Goal: Transaction & Acquisition: Purchase product/service

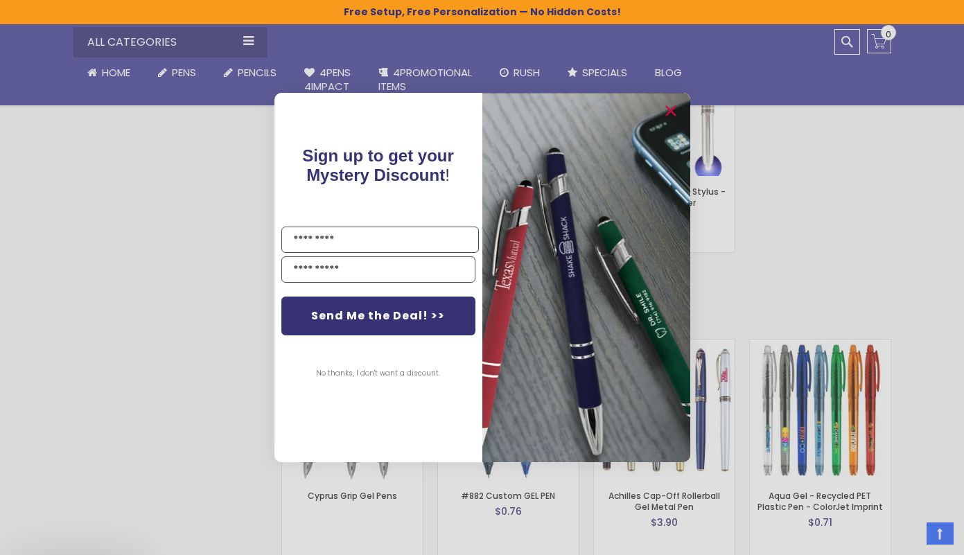
scroll to position [2136, 0]
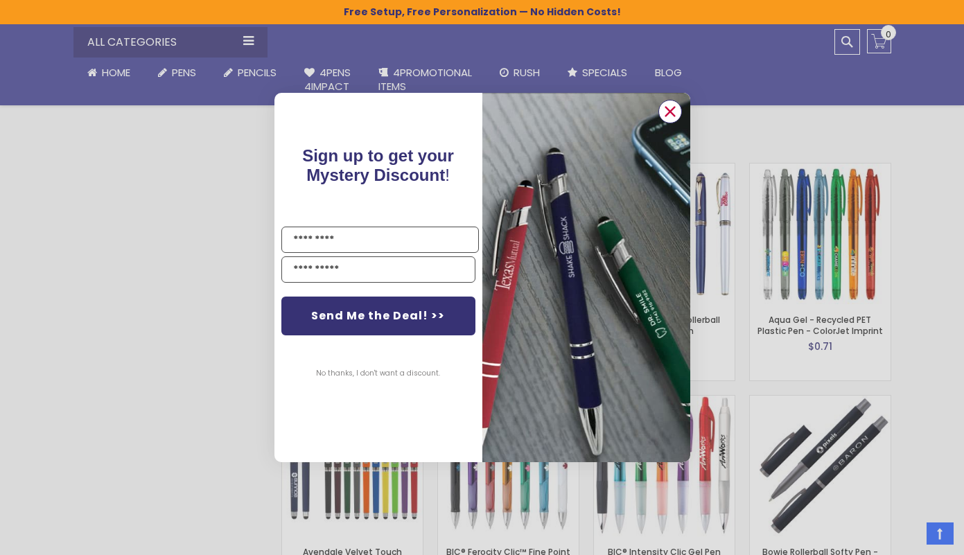
click at [671, 116] on circle "Close dialog" at bounding box center [669, 111] width 21 height 21
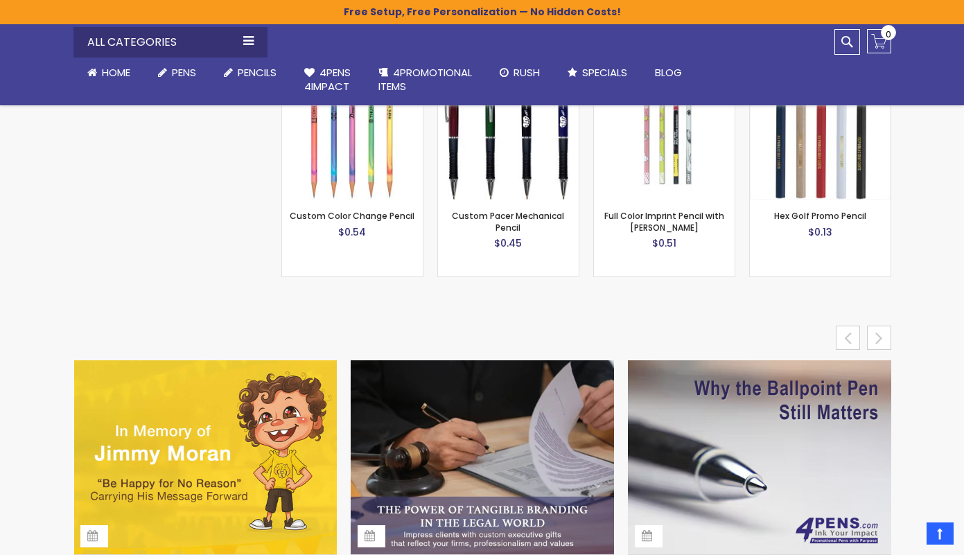
scroll to position [5791, 0]
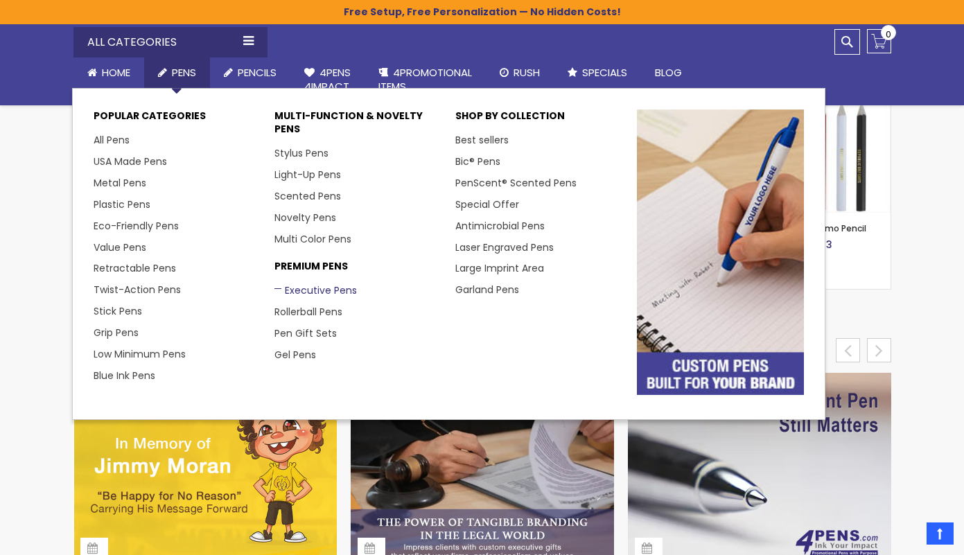
click at [294, 285] on link "Executive Pens" at bounding box center [315, 290] width 82 height 14
click at [319, 305] on link "Rollerball Pens" at bounding box center [313, 312] width 78 height 14
click at [317, 285] on link "Executive Pens" at bounding box center [315, 290] width 82 height 14
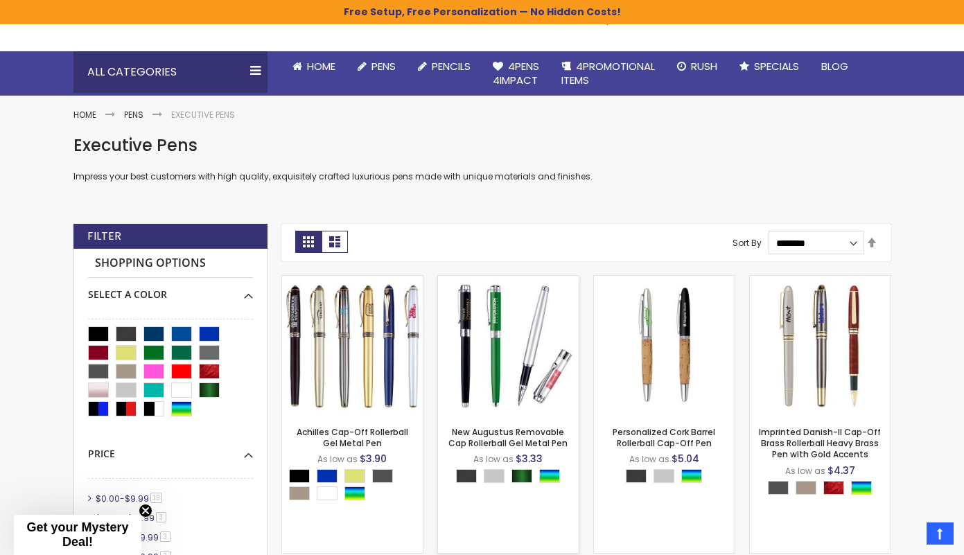
scroll to position [106, 0]
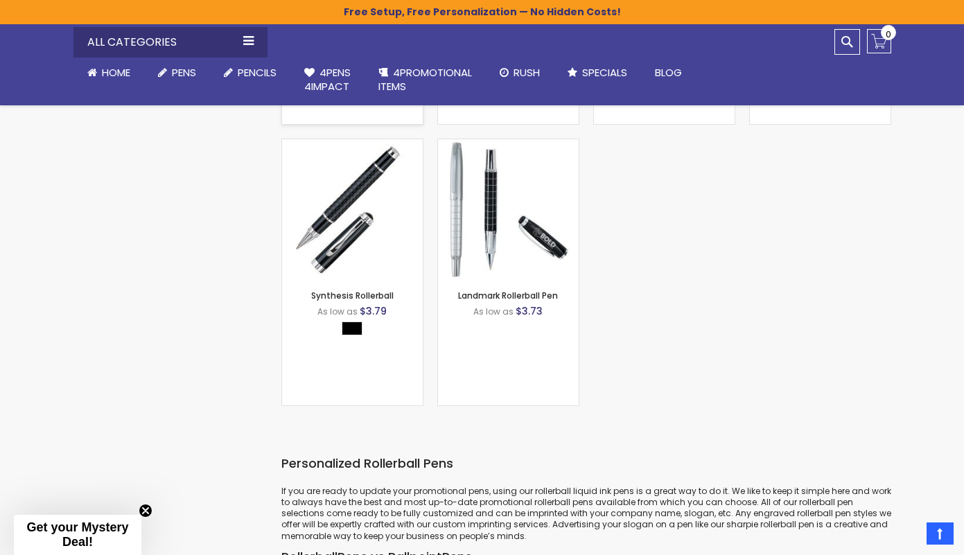
scroll to position [807, 0]
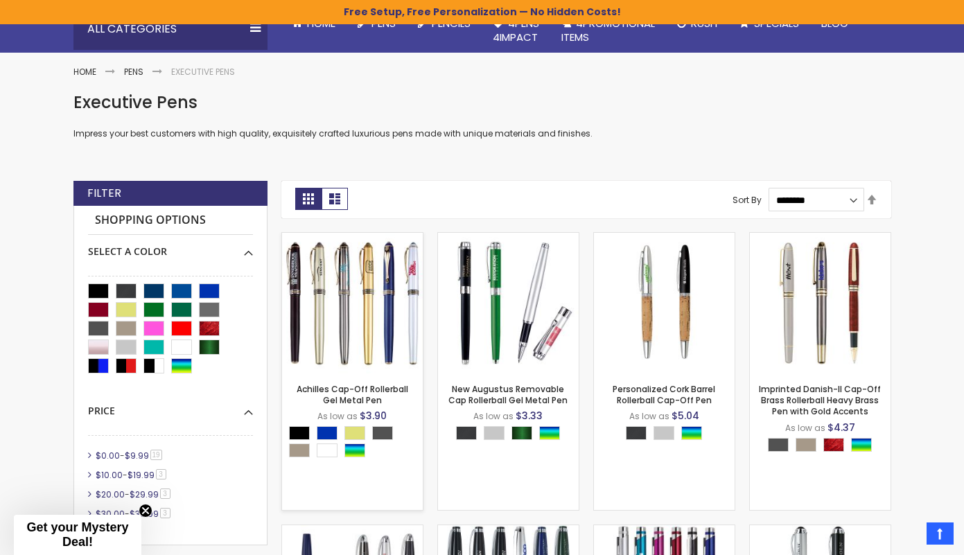
scroll to position [148, 0]
click at [359, 317] on img at bounding box center [352, 302] width 141 height 141
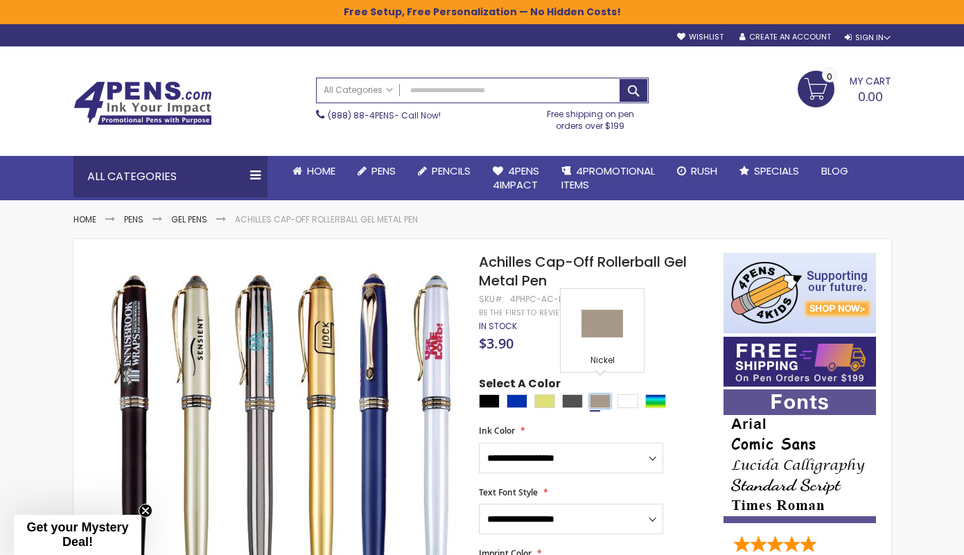
click at [605, 394] on div "Nickel" at bounding box center [600, 401] width 21 height 14
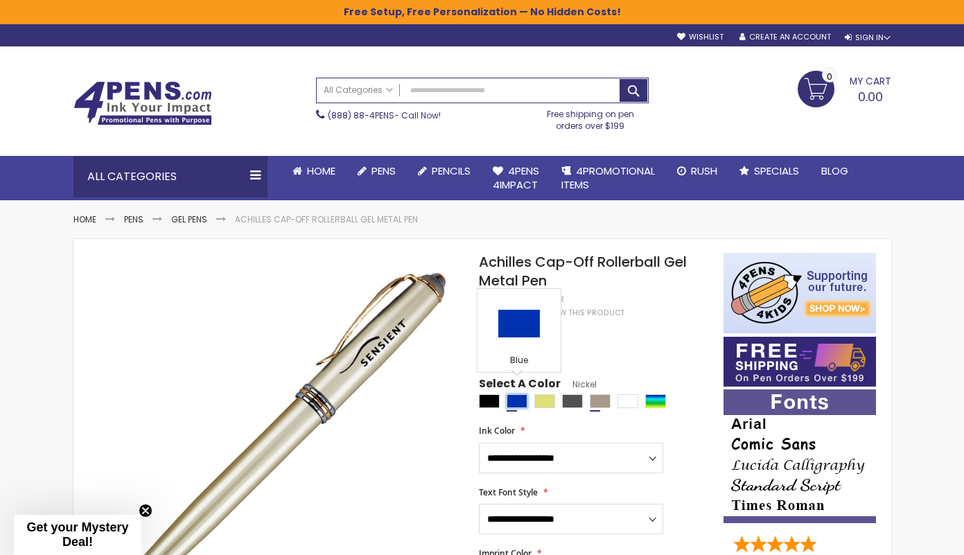
click at [518, 394] on div "Blue" at bounding box center [517, 401] width 21 height 14
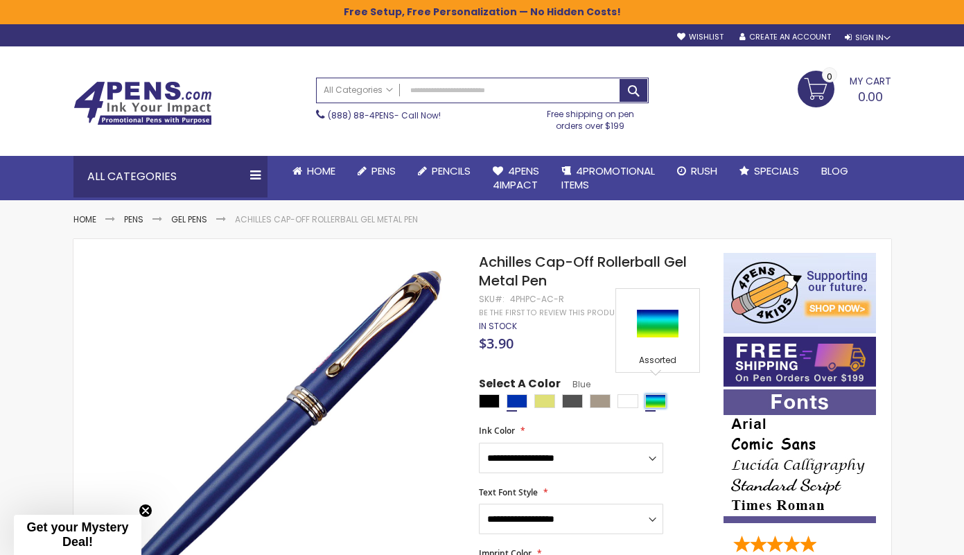
click at [656, 394] on div "Assorted" at bounding box center [655, 401] width 21 height 14
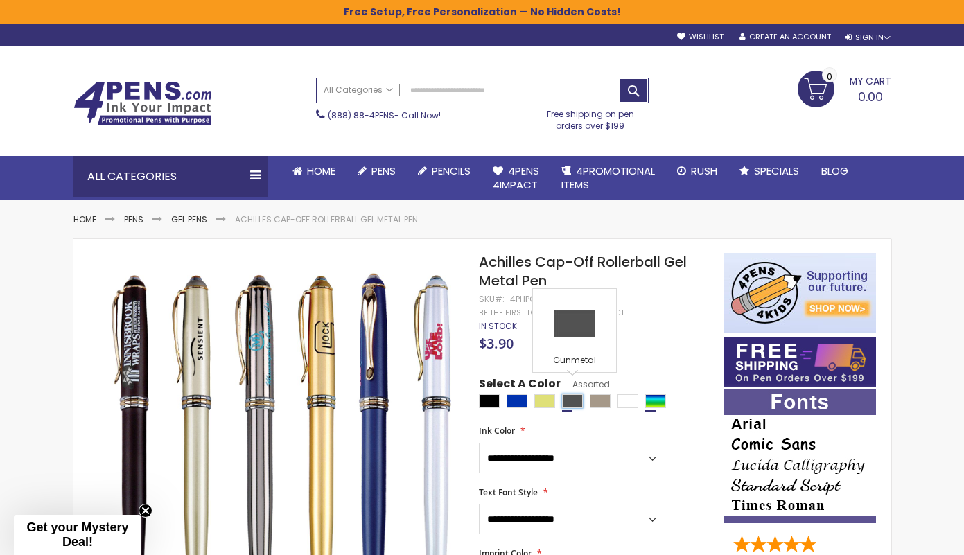
click at [572, 394] on div "Gunmetal" at bounding box center [572, 401] width 21 height 14
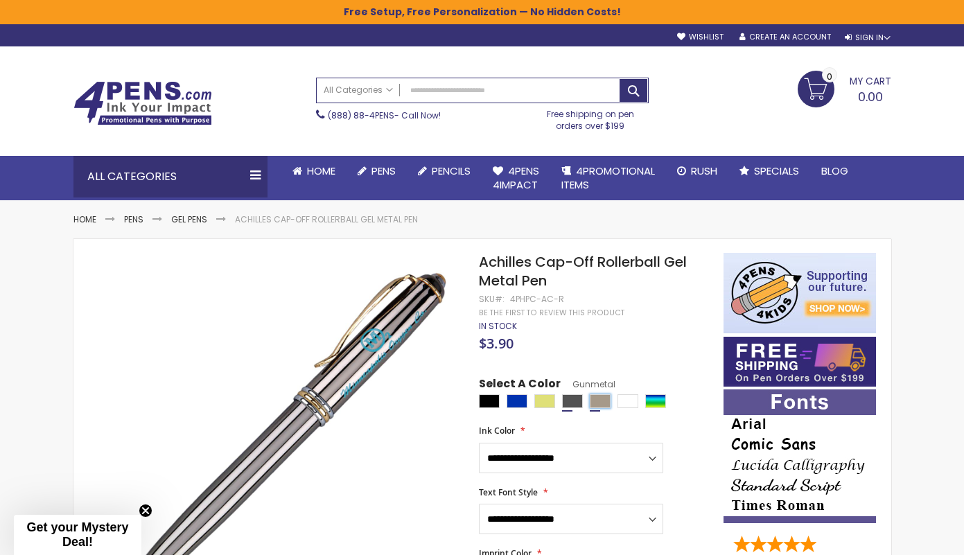
click at [600, 394] on div "Nickel" at bounding box center [600, 401] width 21 height 14
type input "****"
